Goal: Information Seeking & Learning: Learn about a topic

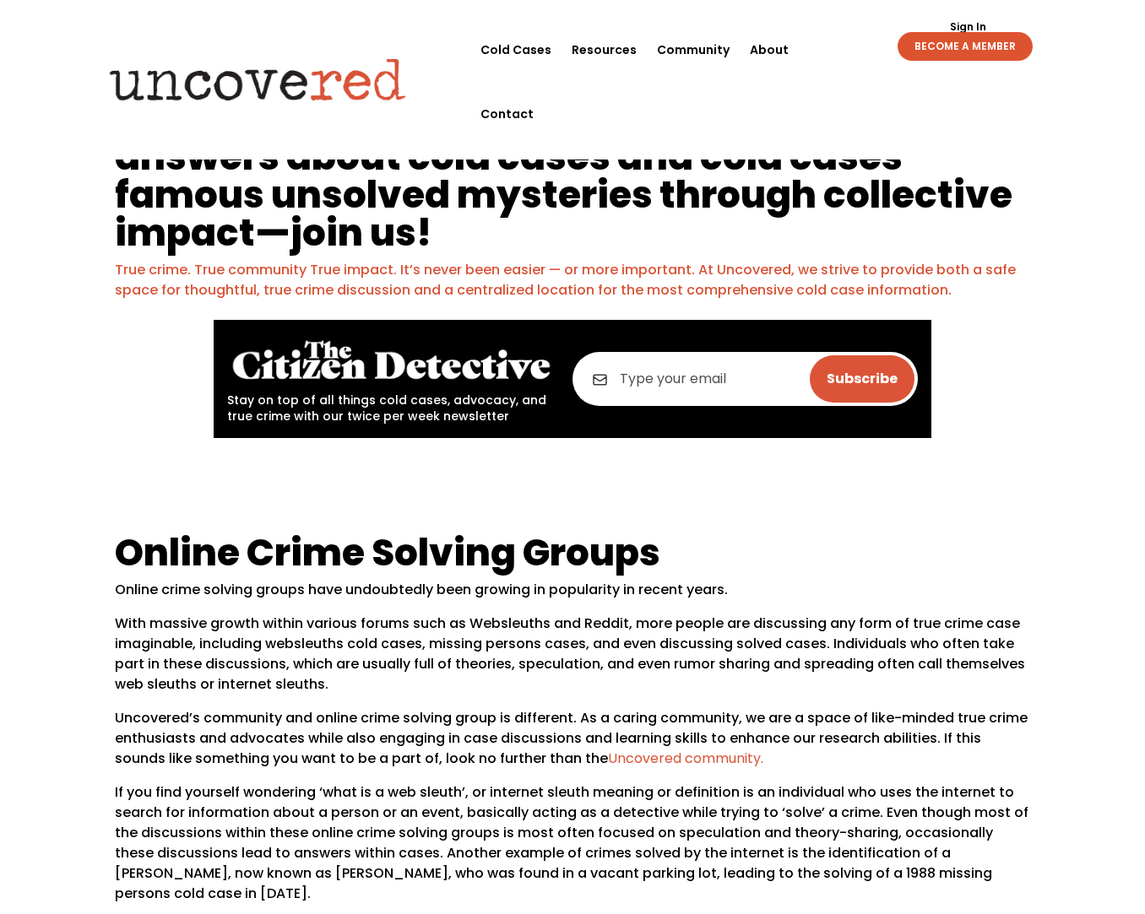
click at [346, 159] on h1 "We’re building a platform to help uncover answers about cold cases and cold cas…" at bounding box center [573, 180] width 916 height 160
click at [348, 160] on h1 "We’re building a platform to help uncover answers about cold cases and cold cas…" at bounding box center [573, 180] width 916 height 160
click at [351, 163] on h1 "We’re building a platform to help uncover answers about cold cases and cold cas…" at bounding box center [573, 180] width 916 height 160
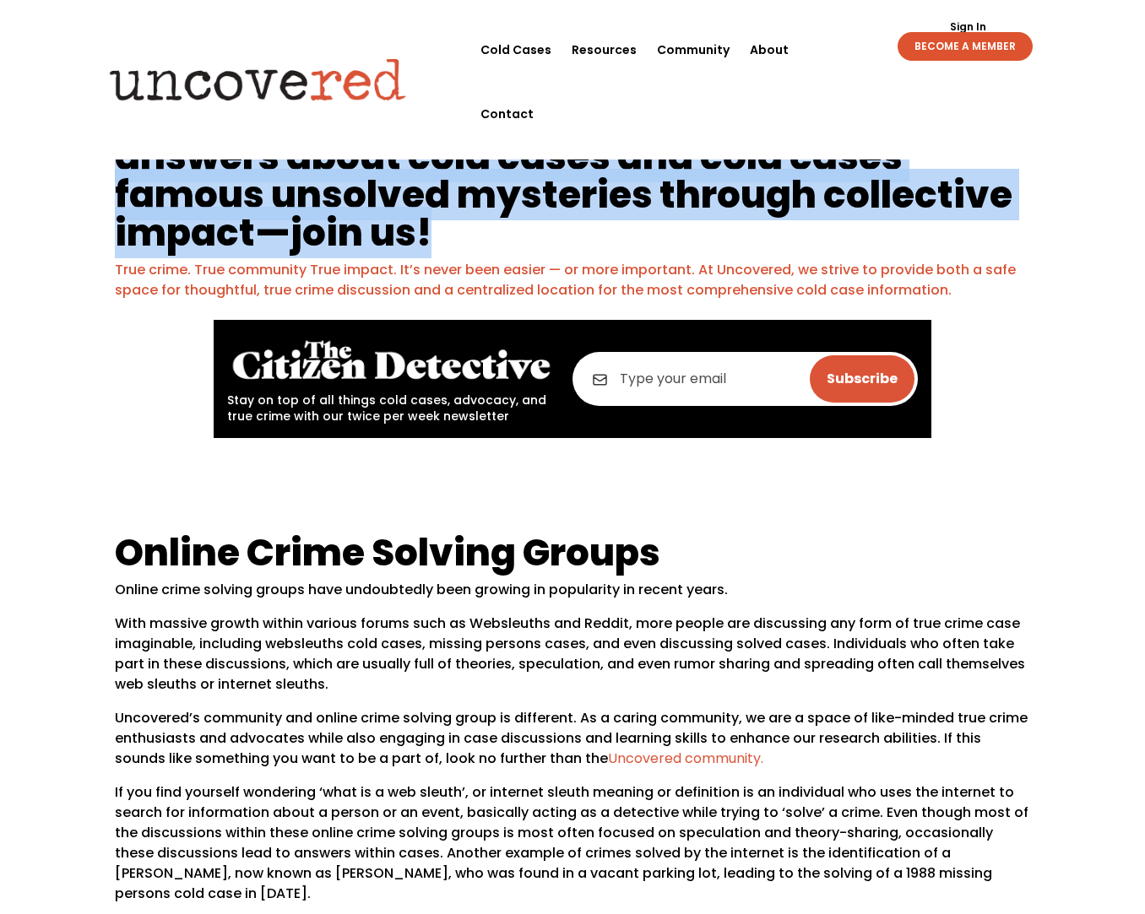
drag, startPoint x: 351, startPoint y: 163, endPoint x: 355, endPoint y: 152, distance: 11.5
click at [352, 159] on h1 "We’re building a platform to help uncover answers about cold cases and cold cas…" at bounding box center [573, 180] width 916 height 160
click at [355, 151] on h1 "We’re building a platform to help uncover answers about cold cases and cold cas…" at bounding box center [573, 180] width 916 height 160
click at [439, 159] on h1 "We’re building a platform to help uncover answers about cold cases and cold cas…" at bounding box center [573, 180] width 916 height 160
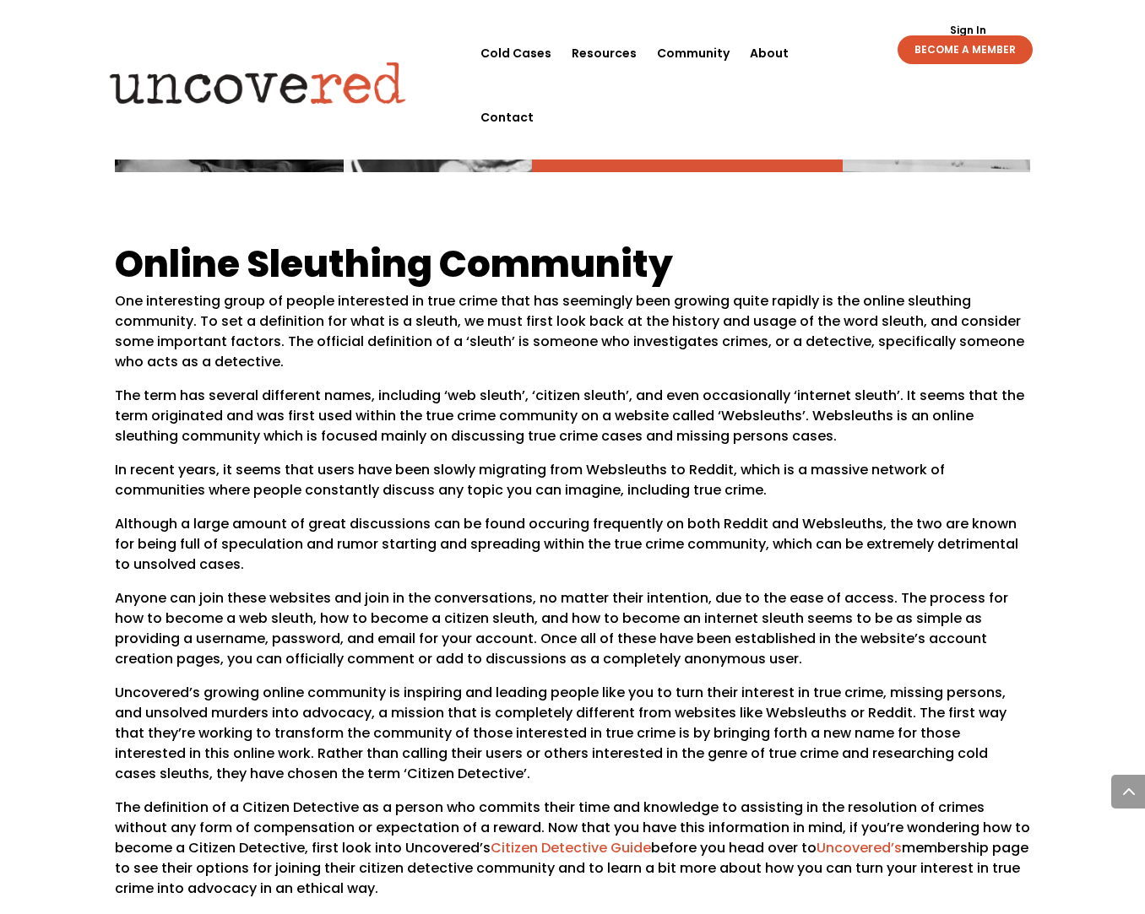
scroll to position [662, 0]
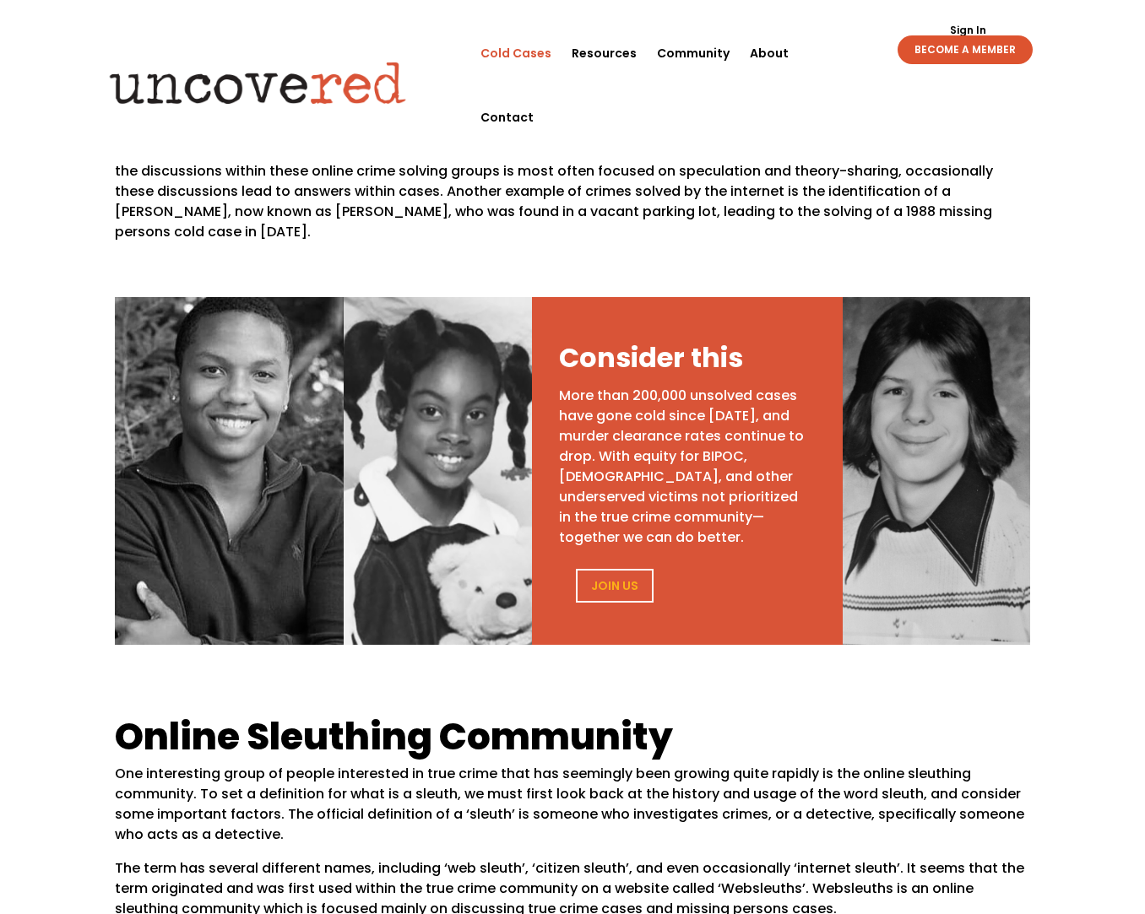
click at [523, 41] on link "Cold Cases" at bounding box center [515, 53] width 71 height 64
